Goal: Navigation & Orientation: Find specific page/section

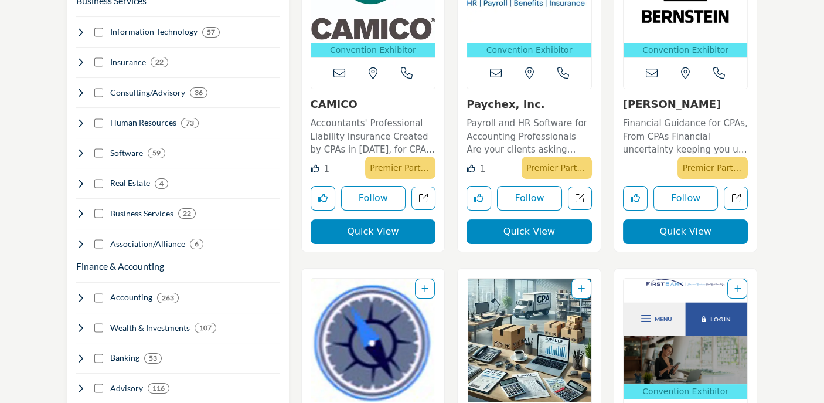
scroll to position [750, 0]
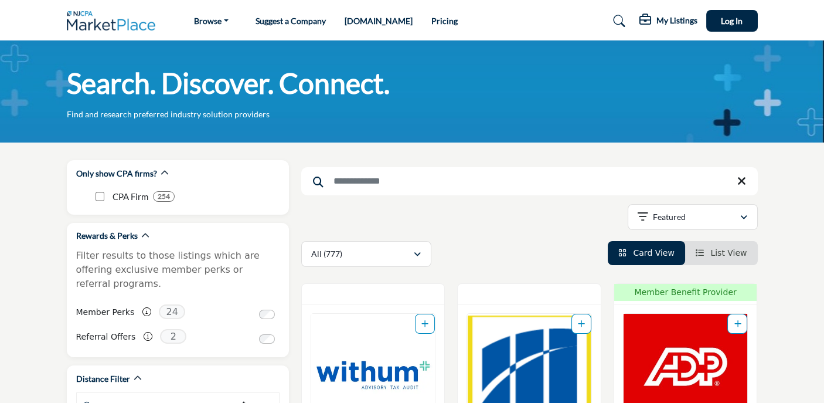
click at [728, 253] on span "List View" at bounding box center [729, 252] width 36 height 9
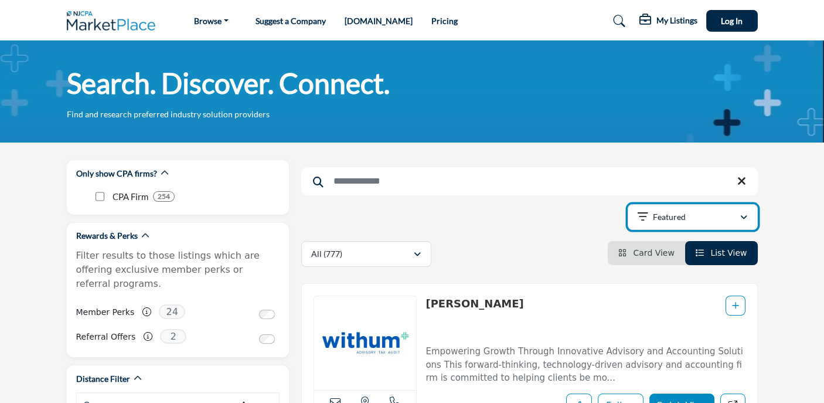
click at [742, 218] on icon "button" at bounding box center [743, 217] width 7 height 8
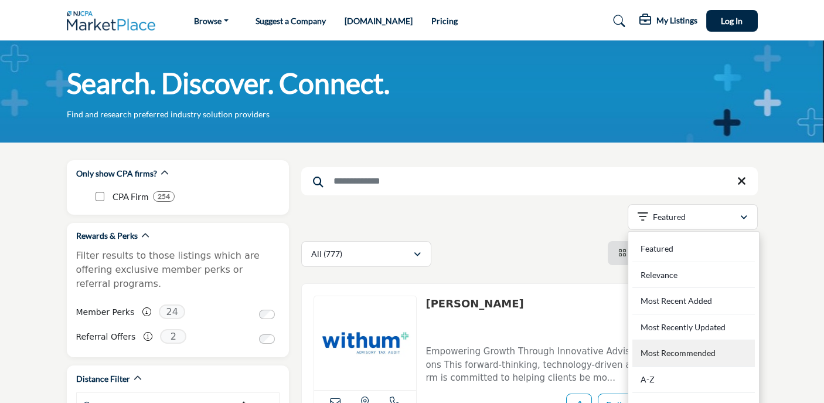
click at [709, 352] on Recommended "Most Recommended" at bounding box center [694, 353] width 123 height 26
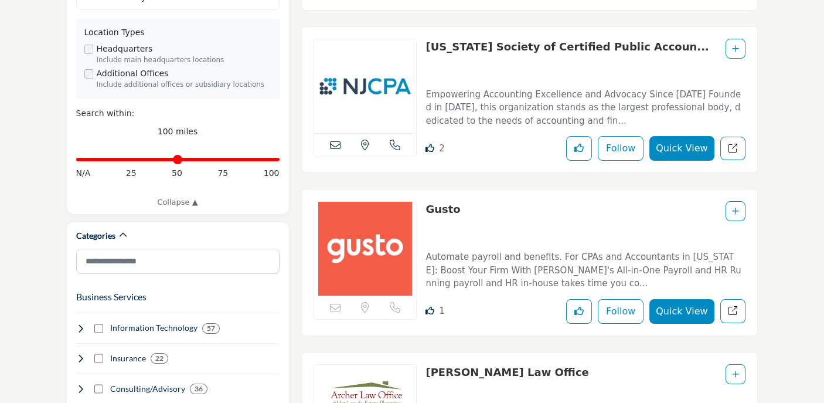
scroll to position [453, 0]
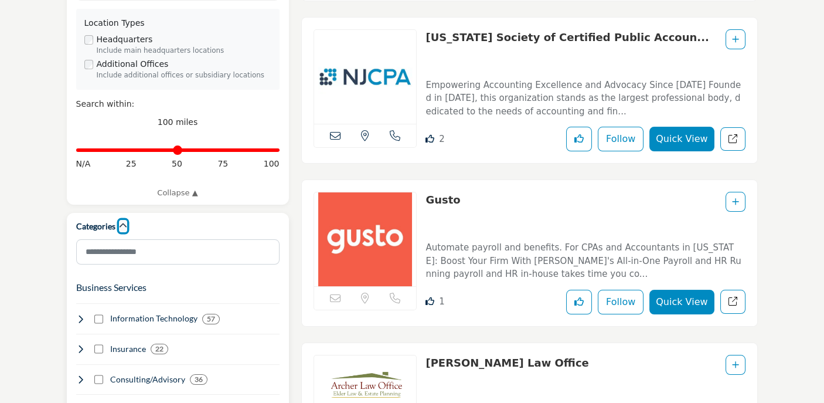
click at [121, 222] on icon "button" at bounding box center [123, 226] width 8 height 8
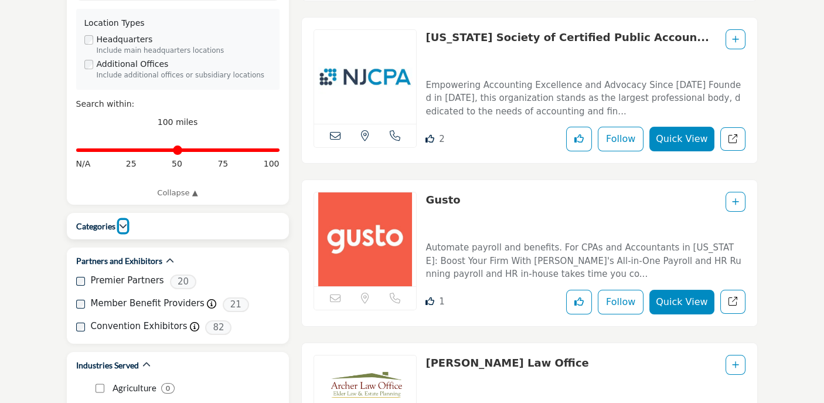
click at [121, 222] on icon "button" at bounding box center [123, 226] width 8 height 8
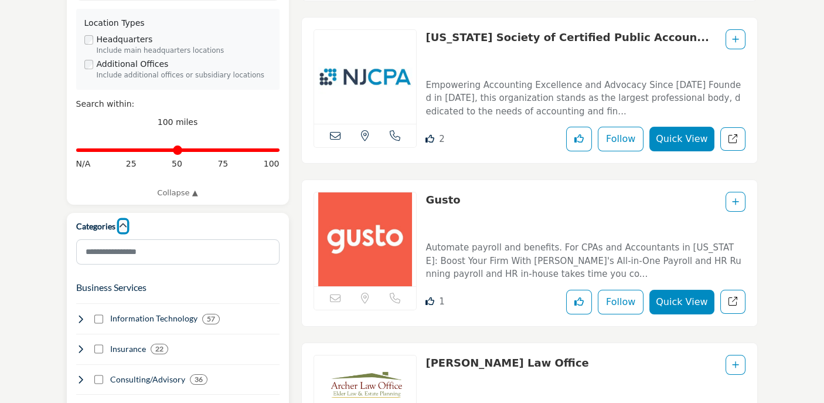
click at [121, 222] on icon "button" at bounding box center [123, 226] width 8 height 8
